Goal: Task Accomplishment & Management: Use online tool/utility

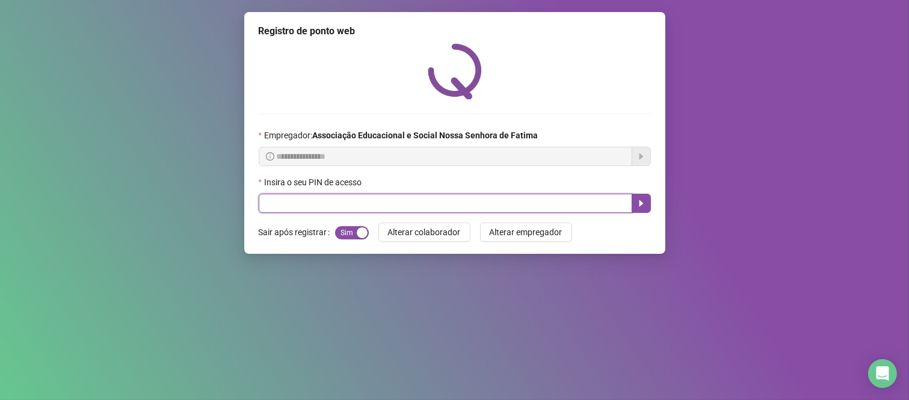
click at [359, 203] on input "text" at bounding box center [446, 203] width 374 height 19
type input "***"
click at [635, 205] on button "button" at bounding box center [641, 203] width 19 height 19
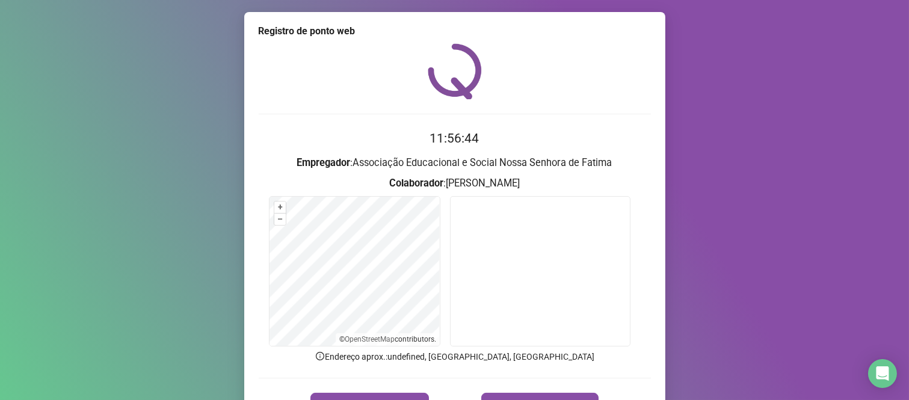
scroll to position [69, 0]
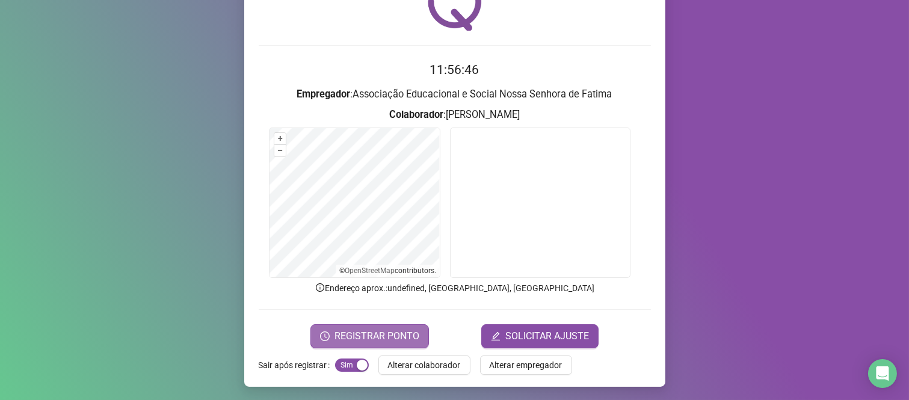
click at [341, 330] on span "REGISTRAR PONTO" at bounding box center [376, 336] width 85 height 14
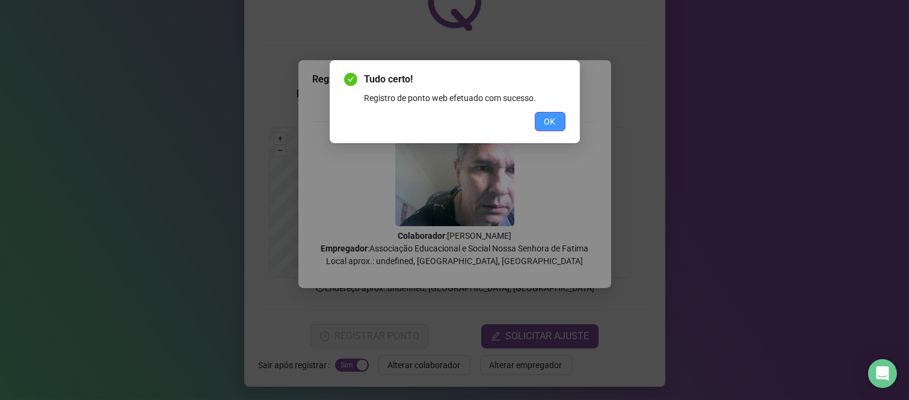
click at [554, 126] on span "OK" at bounding box center [549, 121] width 11 height 13
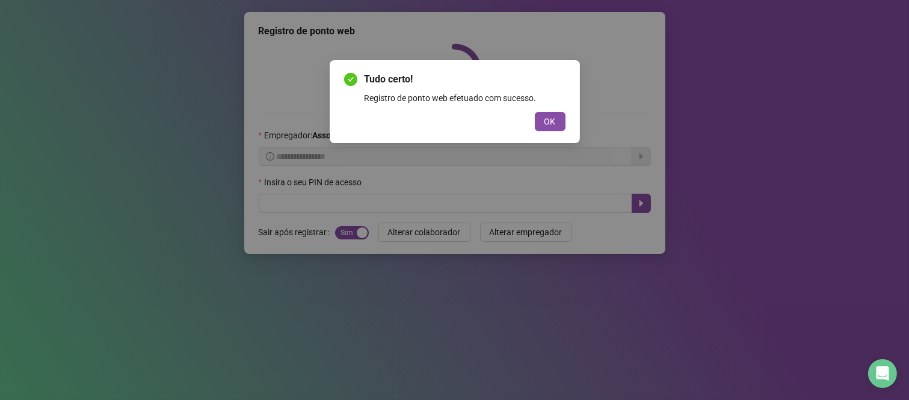
scroll to position [0, 0]
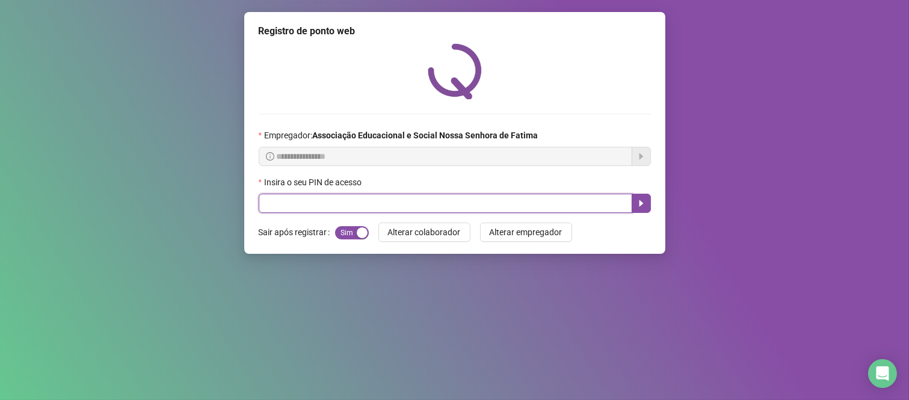
click at [325, 203] on input "text" at bounding box center [446, 203] width 374 height 19
type input "****"
click at [638, 206] on icon "caret-right" at bounding box center [641, 203] width 10 height 10
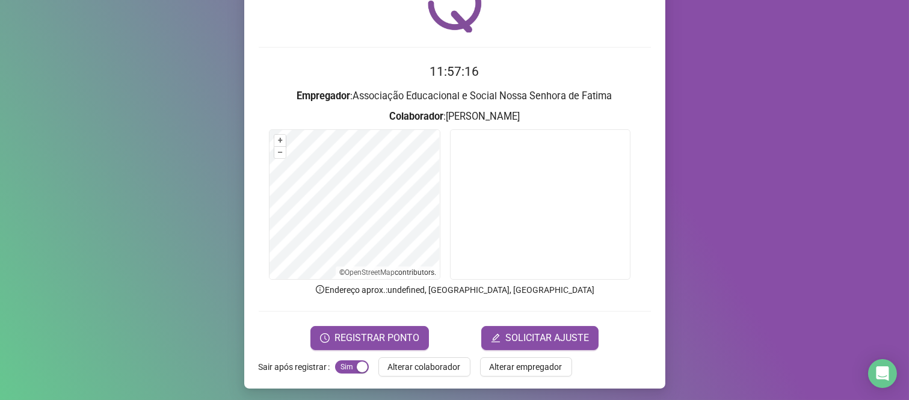
scroll to position [69, 0]
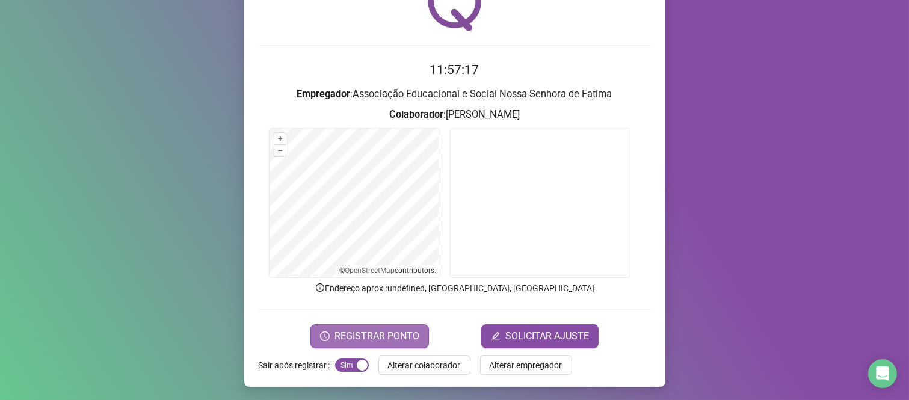
click at [390, 331] on span "REGISTRAR PONTO" at bounding box center [376, 336] width 85 height 14
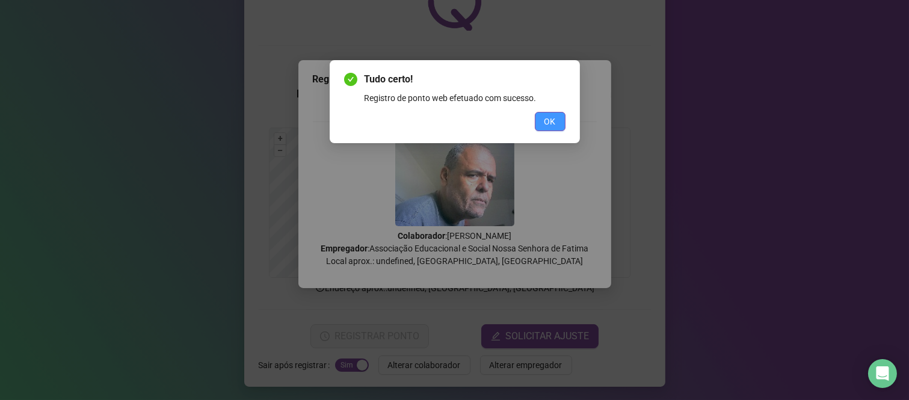
click at [549, 124] on span "OK" at bounding box center [549, 121] width 11 height 13
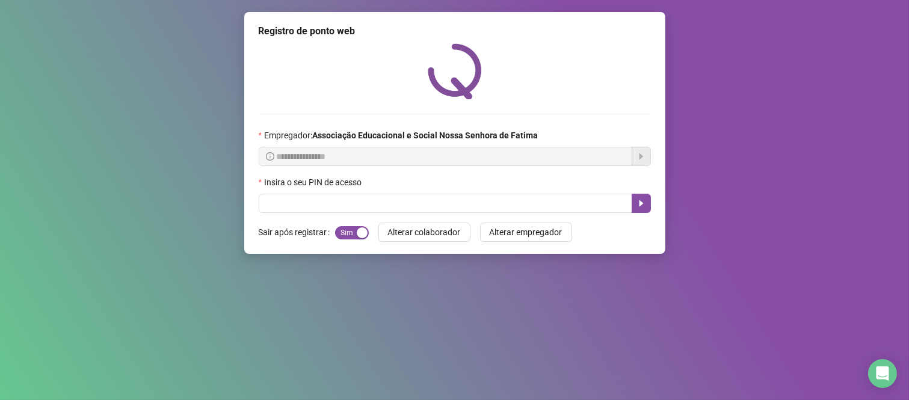
scroll to position [0, 0]
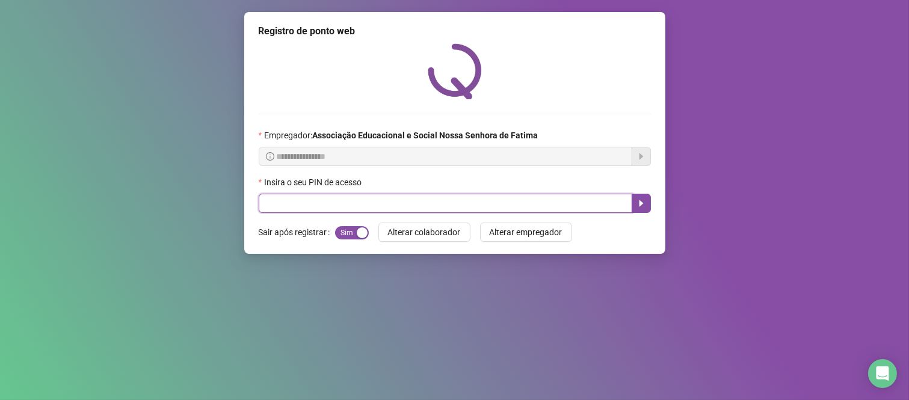
click at [301, 209] on input "text" at bounding box center [446, 203] width 374 height 19
type input "***"
click at [640, 207] on icon "caret-right" at bounding box center [641, 203] width 4 height 7
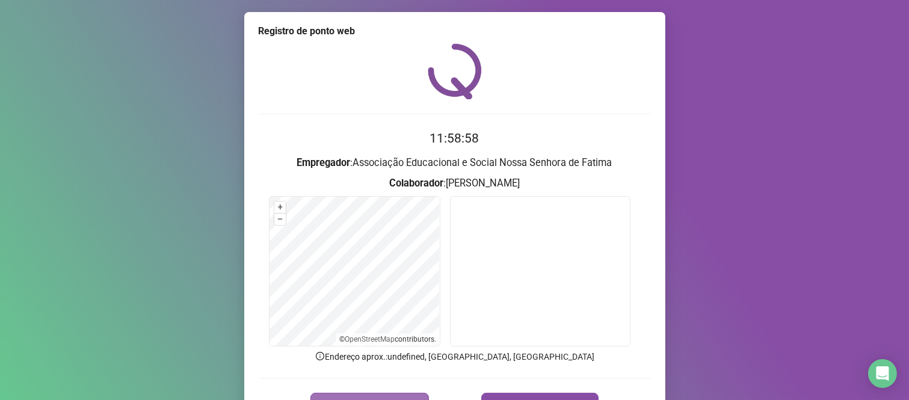
click at [381, 396] on button "REGISTRAR PONTO" at bounding box center [369, 405] width 118 height 24
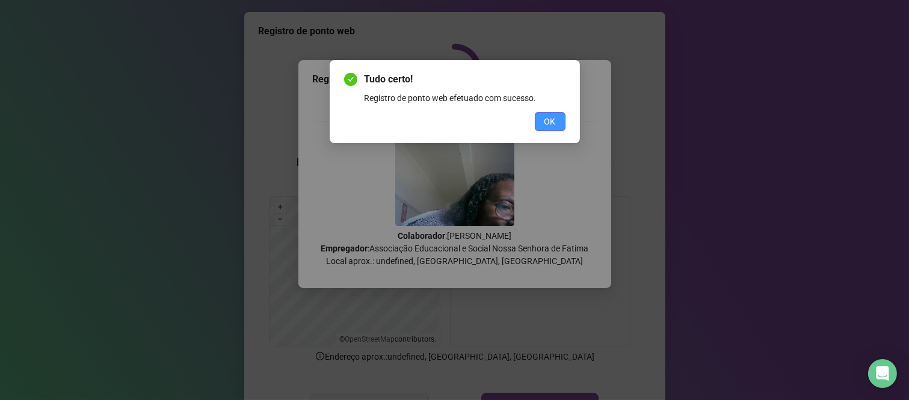
click at [555, 113] on button "OK" at bounding box center [550, 121] width 31 height 19
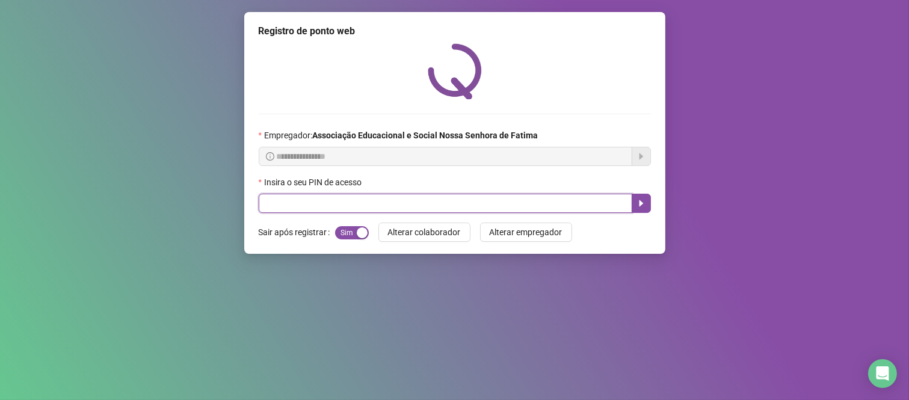
click at [497, 203] on input "text" at bounding box center [446, 203] width 374 height 19
type input "****"
click at [646, 203] on button "button" at bounding box center [641, 203] width 19 height 19
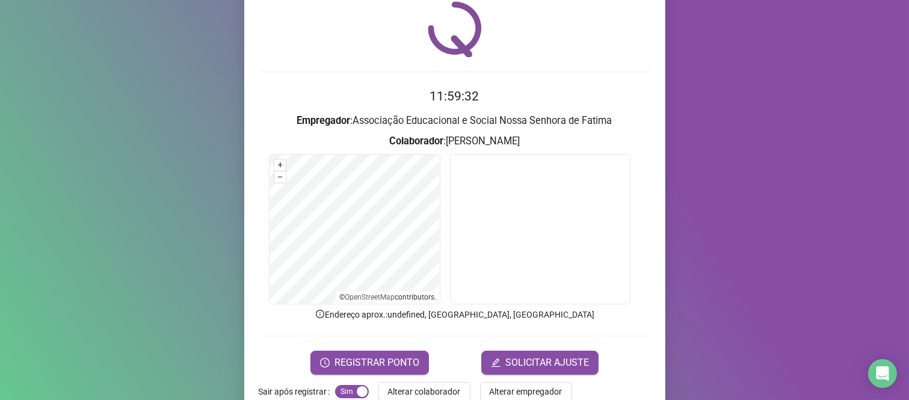
scroll to position [69, 0]
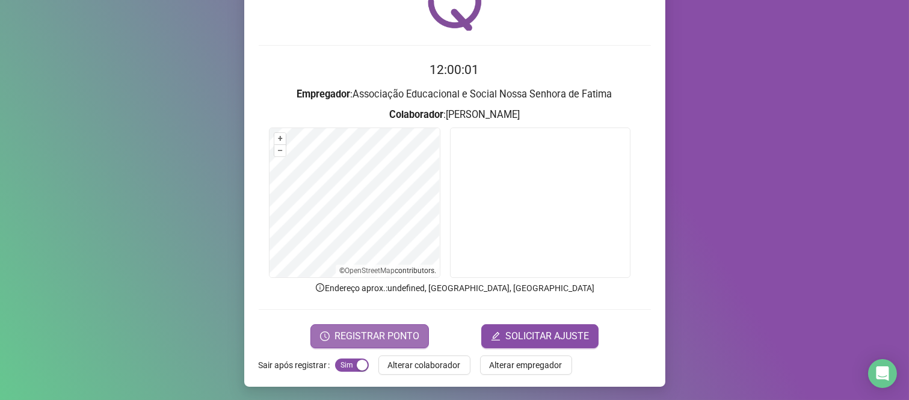
click at [388, 334] on span "REGISTRAR PONTO" at bounding box center [376, 336] width 85 height 14
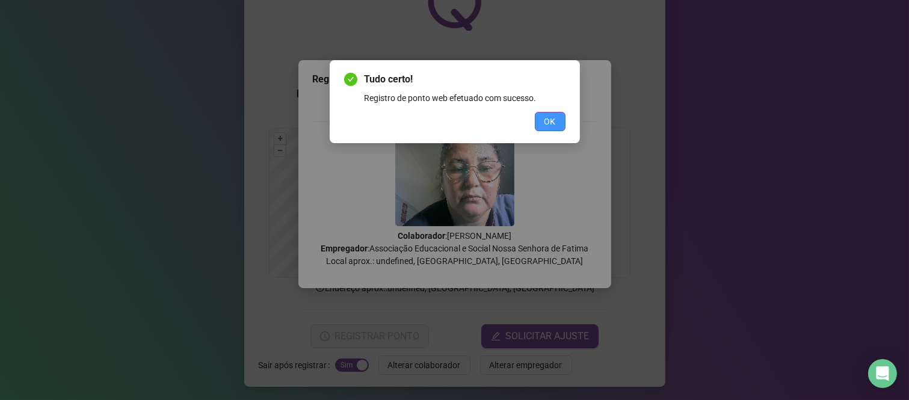
click at [552, 123] on span "OK" at bounding box center [549, 121] width 11 height 13
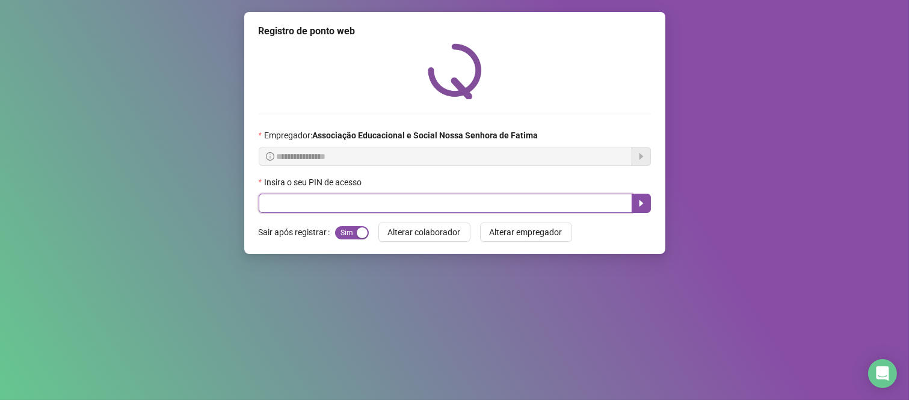
click at [375, 212] on input "text" at bounding box center [446, 203] width 374 height 19
type input "****"
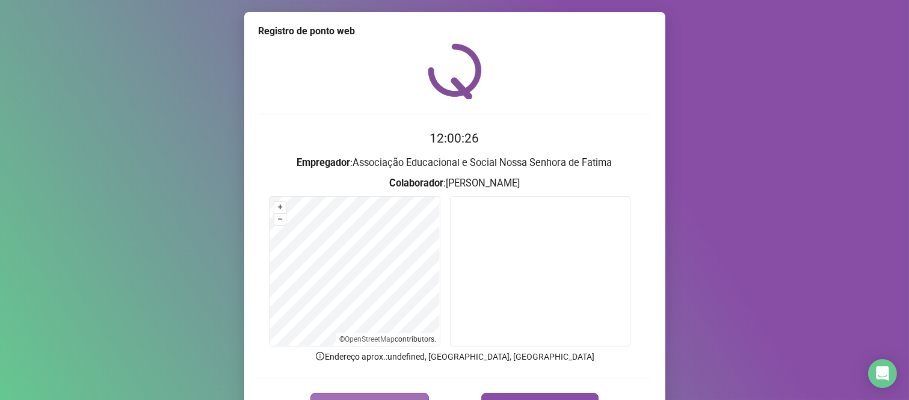
click at [387, 399] on span "REGISTRAR PONTO" at bounding box center [376, 405] width 85 height 14
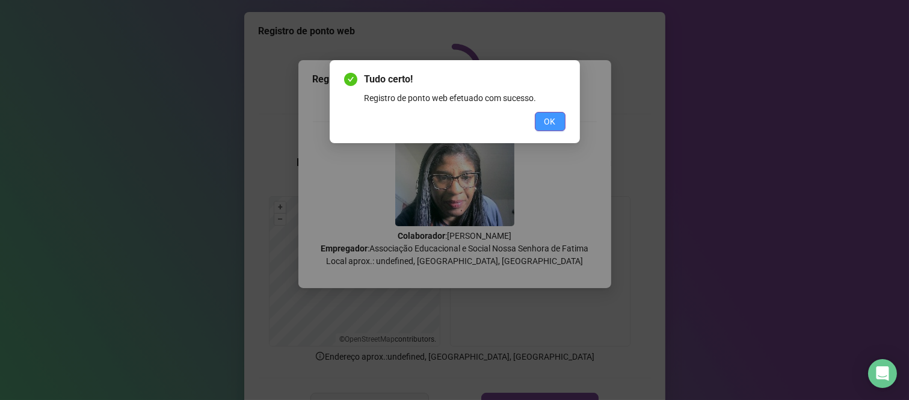
click at [552, 117] on span "OK" at bounding box center [549, 121] width 11 height 13
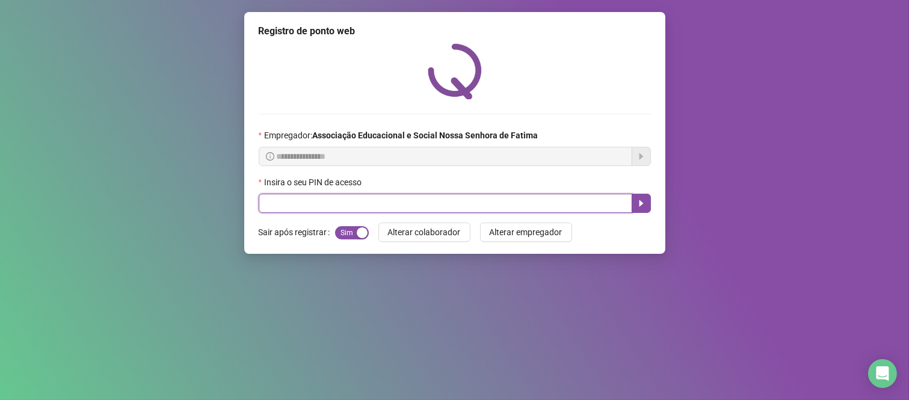
click at [496, 207] on input "text" at bounding box center [446, 203] width 374 height 19
type input "*****"
click at [646, 205] on button "button" at bounding box center [641, 203] width 19 height 19
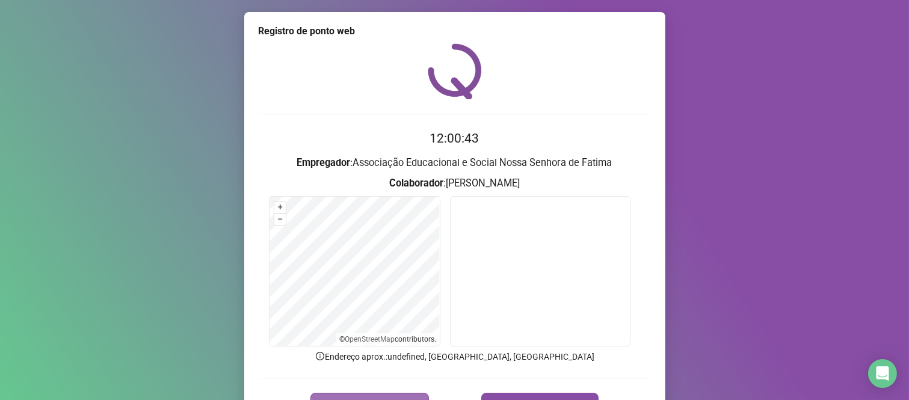
click at [392, 394] on button "REGISTRAR PONTO" at bounding box center [369, 405] width 118 height 24
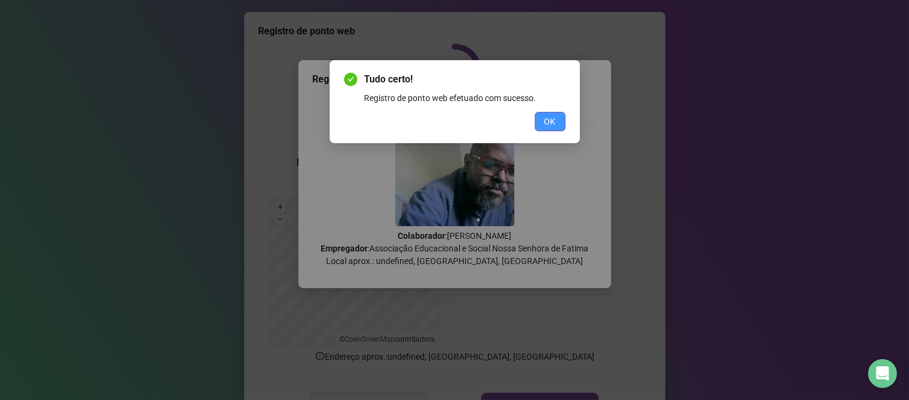
click at [546, 127] on span "OK" at bounding box center [549, 121] width 11 height 13
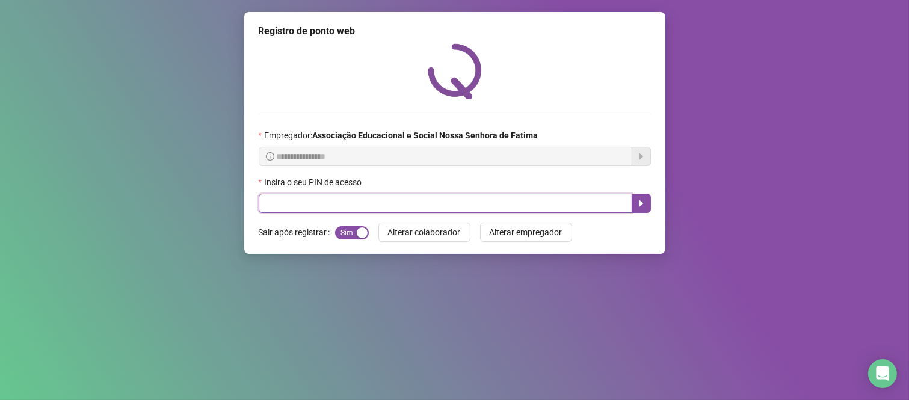
click at [538, 208] on input "text" at bounding box center [446, 203] width 374 height 19
type input "****"
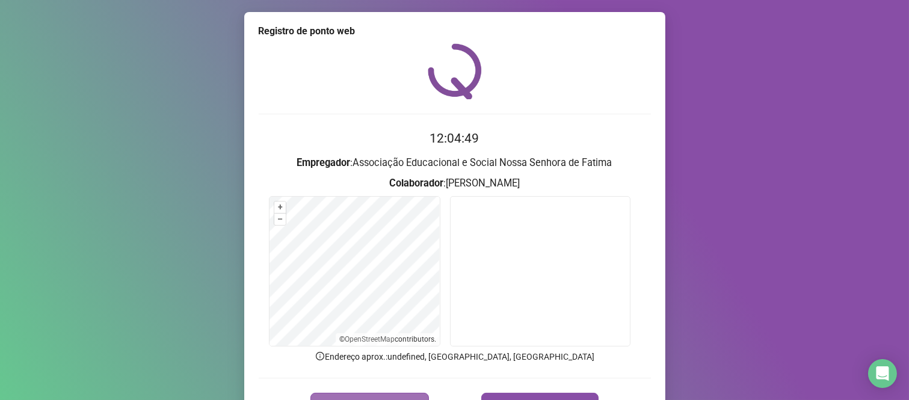
click at [404, 396] on button "REGISTRAR PONTO" at bounding box center [369, 405] width 118 height 24
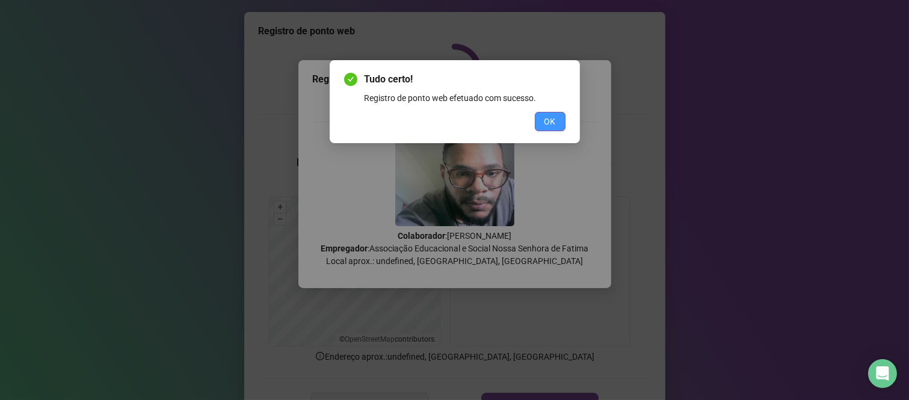
click at [537, 125] on button "OK" at bounding box center [550, 121] width 31 height 19
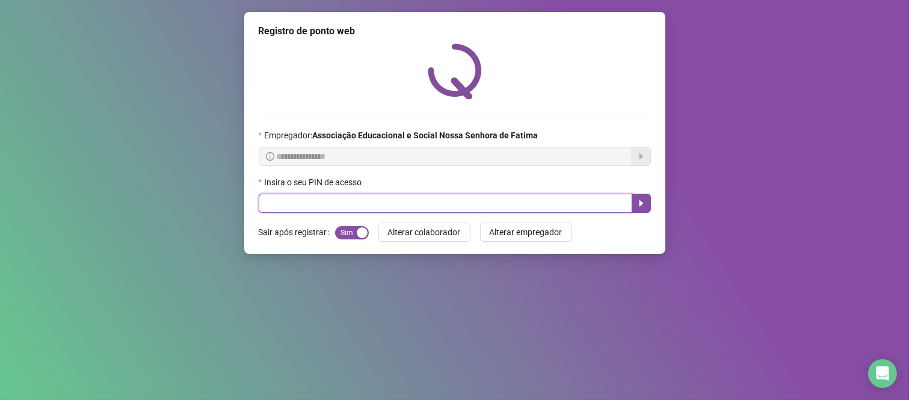
click at [589, 205] on input "text" at bounding box center [446, 203] width 374 height 19
type input "****"
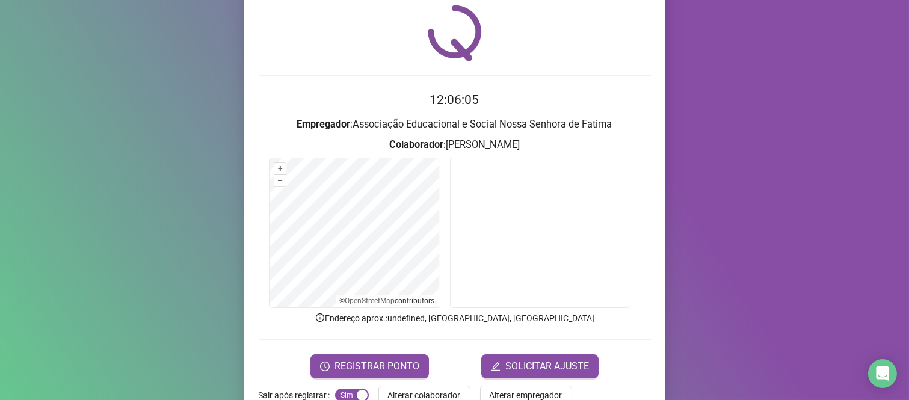
scroll to position [69, 0]
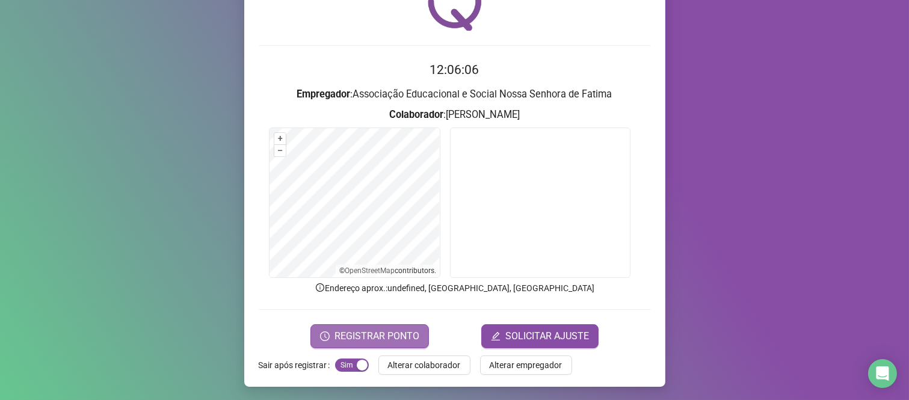
click at [362, 334] on span "REGISTRAR PONTO" at bounding box center [376, 336] width 85 height 14
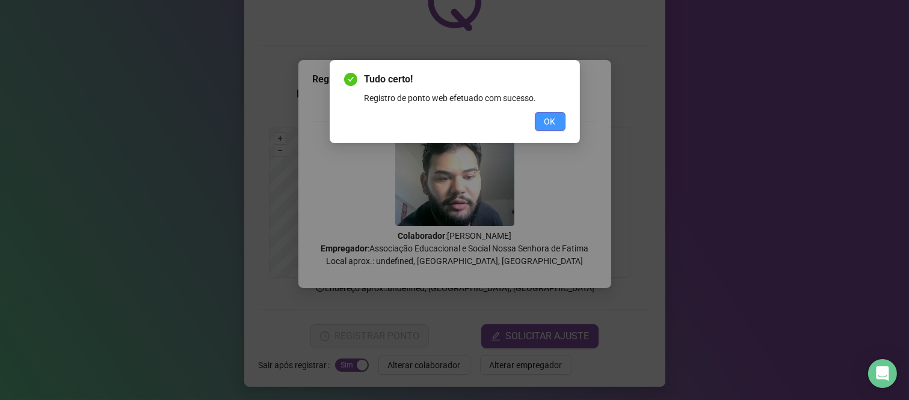
click at [545, 120] on span "OK" at bounding box center [549, 121] width 11 height 13
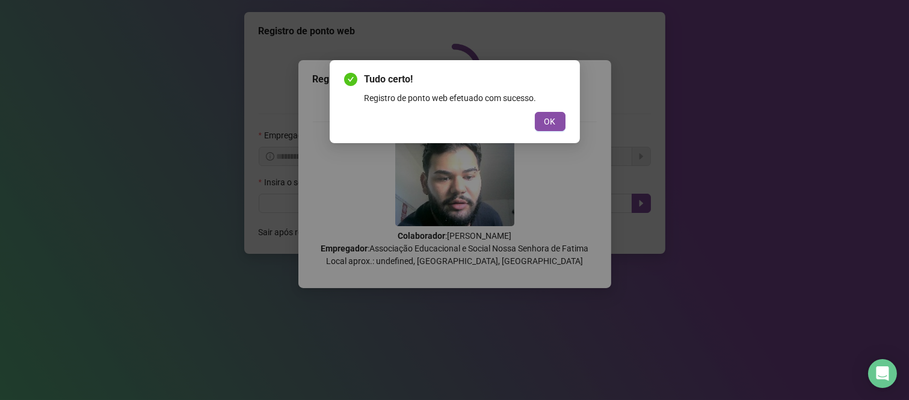
scroll to position [0, 0]
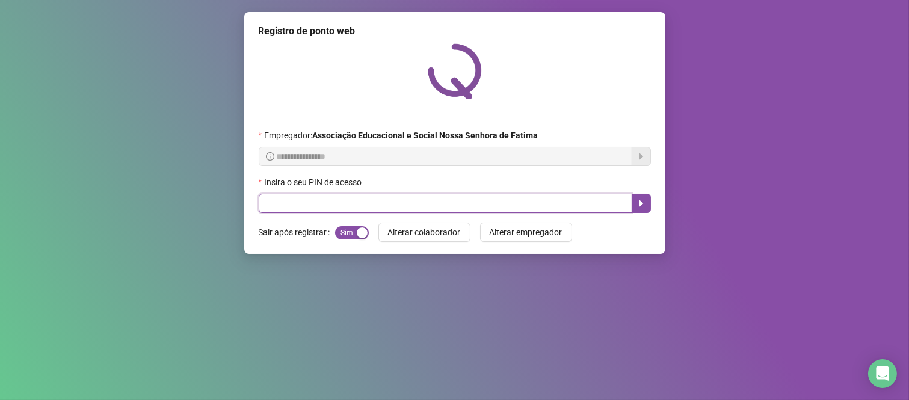
click at [552, 199] on input "text" at bounding box center [446, 203] width 374 height 19
type input "***"
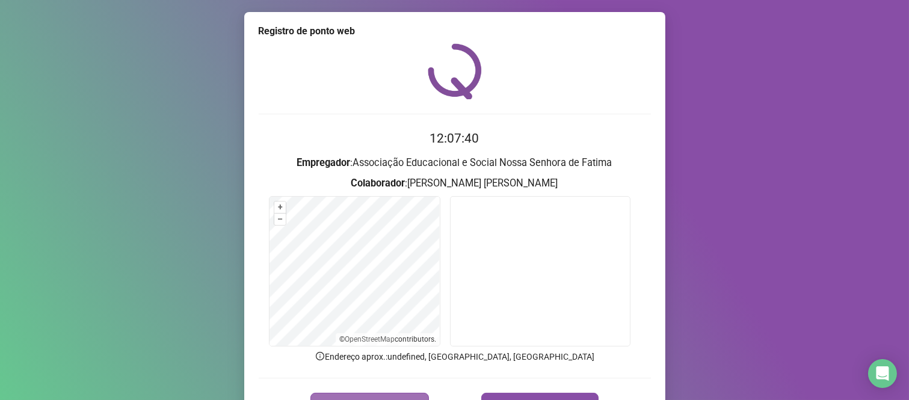
click at [422, 395] on button "REGISTRAR PONTO" at bounding box center [369, 405] width 118 height 24
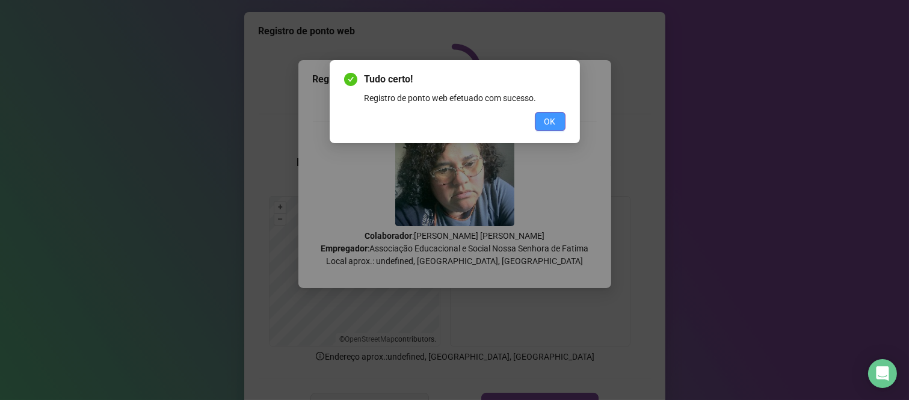
click at [551, 124] on span "OK" at bounding box center [549, 121] width 11 height 13
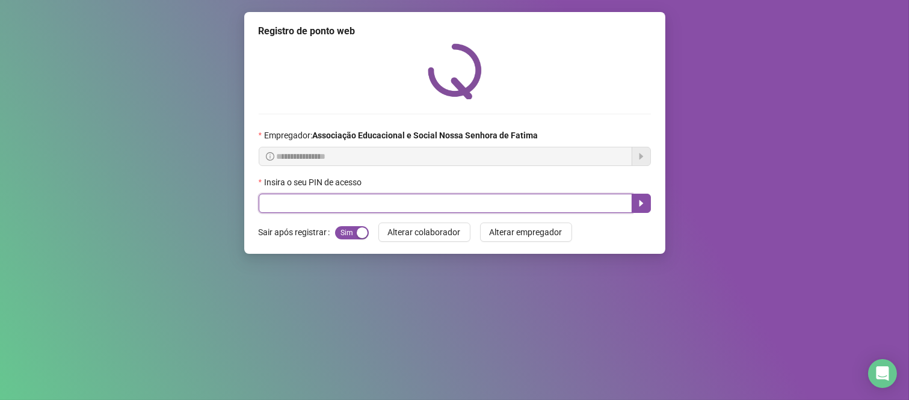
click at [570, 200] on input "text" at bounding box center [446, 203] width 374 height 19
type input "*****"
click at [644, 207] on icon "caret-right" at bounding box center [641, 203] width 10 height 10
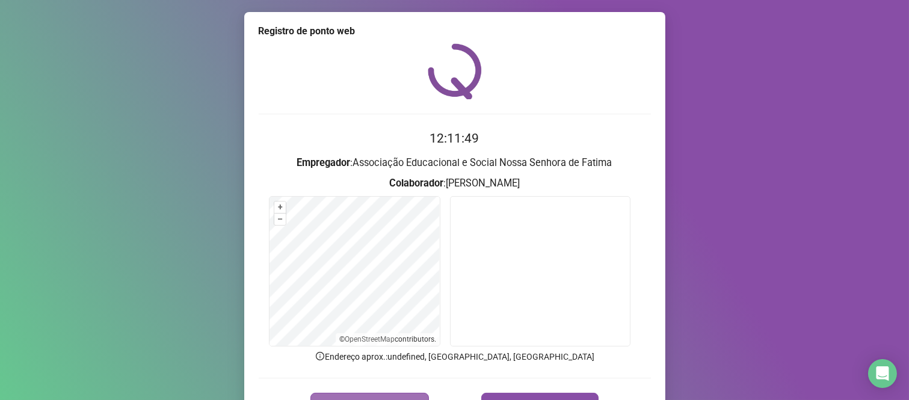
click at [345, 398] on span "REGISTRAR PONTO" at bounding box center [376, 405] width 85 height 14
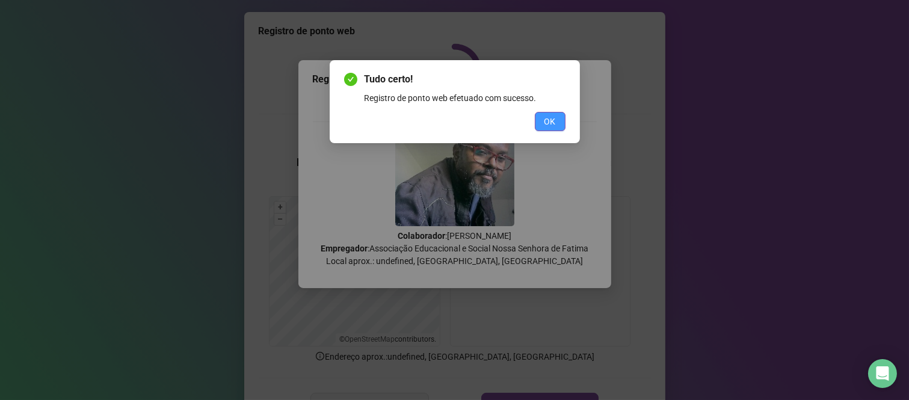
click at [537, 128] on button "OK" at bounding box center [550, 121] width 31 height 19
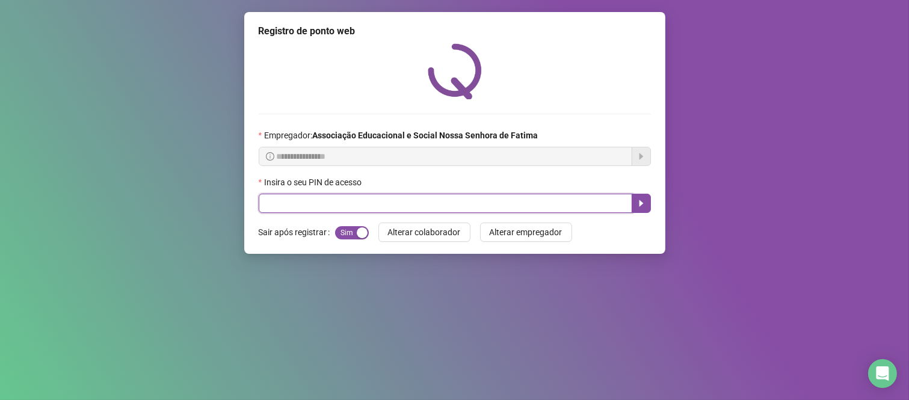
click at [499, 202] on input "text" at bounding box center [446, 203] width 374 height 19
type input "***"
click at [645, 208] on icon "caret-right" at bounding box center [641, 203] width 10 height 10
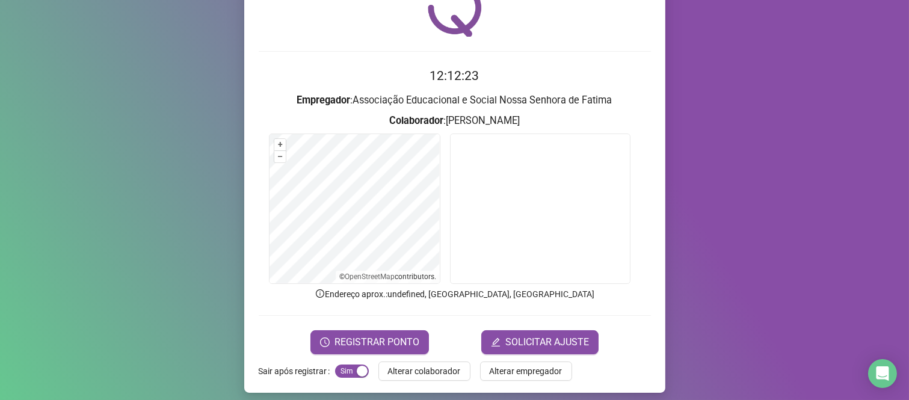
scroll to position [69, 0]
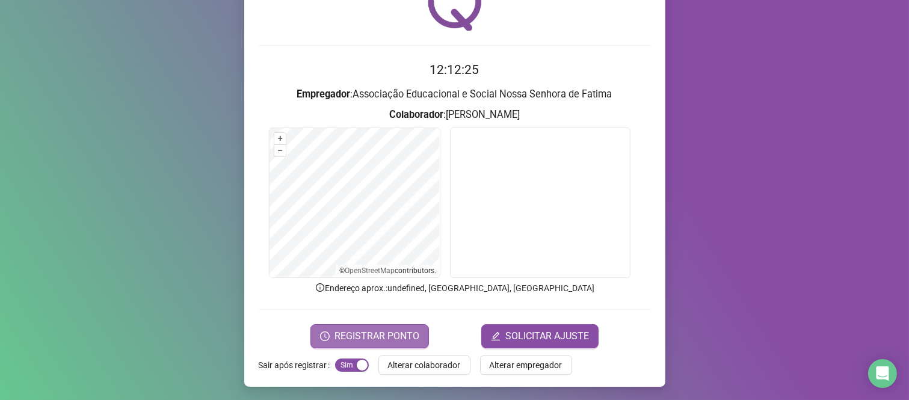
click at [388, 340] on span "REGISTRAR PONTO" at bounding box center [376, 336] width 85 height 14
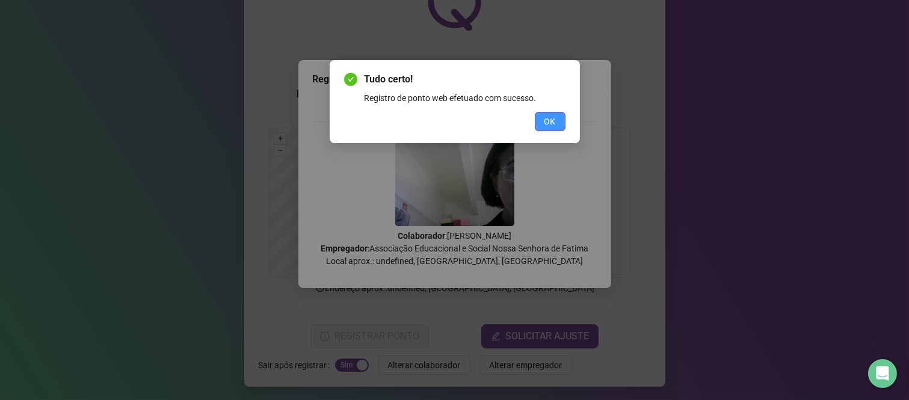
click at [542, 123] on button "OK" at bounding box center [550, 121] width 31 height 19
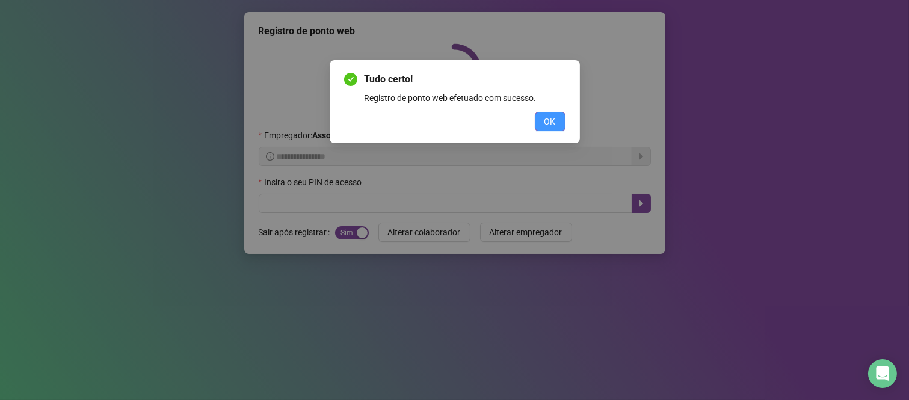
scroll to position [0, 0]
